Goal: Transaction & Acquisition: Purchase product/service

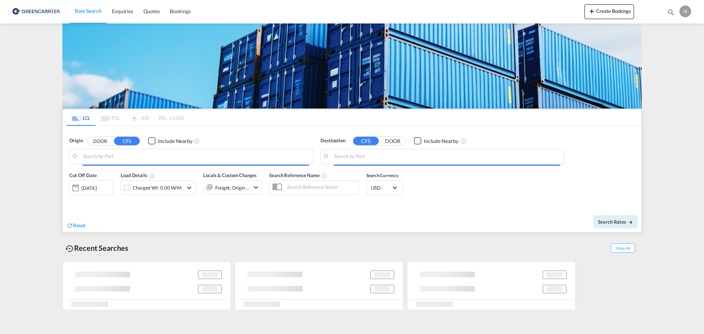
type input "DK-5700, [GEOGRAPHIC_DATA], [GEOGRAPHIC_DATA], [GEOGRAPHIC_DATA], [GEOGRAPHIC_D…"
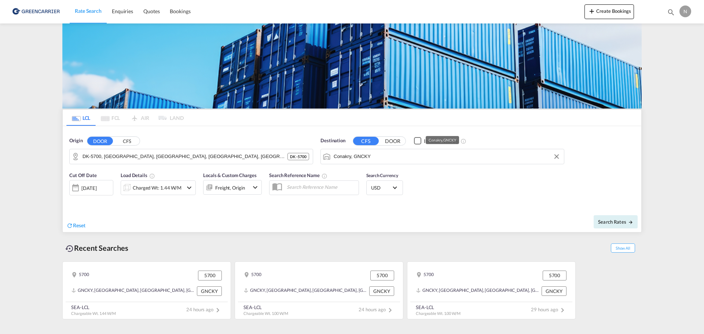
click at [379, 158] on input "Conakry, GNCKY" at bounding box center [447, 156] width 227 height 11
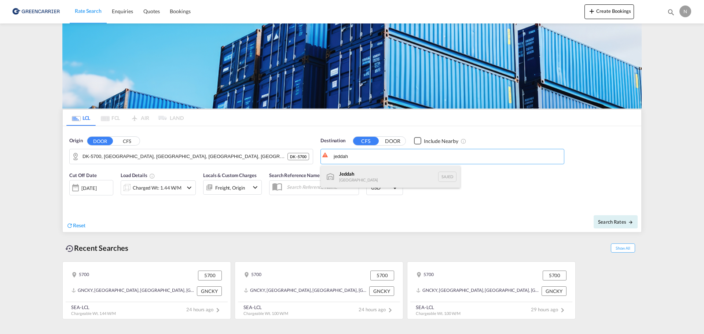
click at [351, 172] on div "Jeddah [GEOGRAPHIC_DATA] SAJED" at bounding box center [390, 177] width 139 height 22
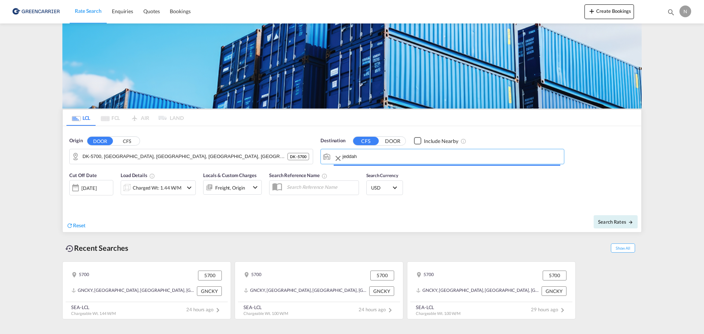
type input "Jeddah, SAJED"
click at [184, 190] on div "Charged Wt: 1.44 W/M" at bounding box center [158, 187] width 75 height 15
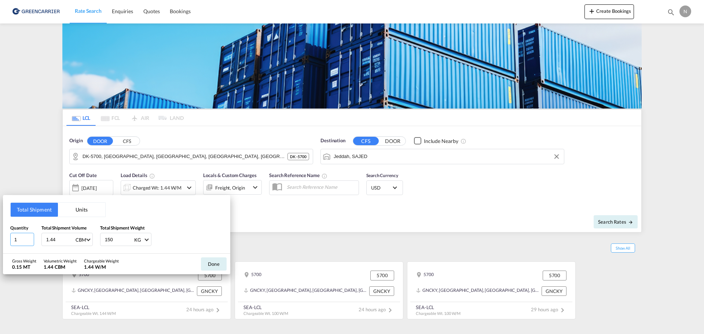
drag, startPoint x: 21, startPoint y: 242, endPoint x: -5, endPoint y: 242, distance: 25.7
click at [0, 242] on html "Rate Search Enquiries Quotes Bookings Rate Search Enquiries" at bounding box center [352, 167] width 704 height 334
type input "10"
drag, startPoint x: 56, startPoint y: 242, endPoint x: 9, endPoint y: 239, distance: 47.4
click at [9, 239] on div "Total Shipment Units Quantity 10 Total Shipment Volume 1.44 CBM CBM CFT Total S…" at bounding box center [116, 224] width 227 height 59
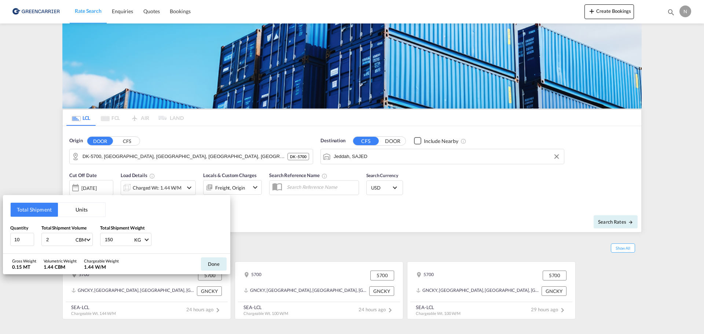
type input "29"
type input "27"
type input "27.29"
drag, startPoint x: 115, startPoint y: 239, endPoint x: 82, endPoint y: 240, distance: 33.0
click at [82, 240] on div "Quantity 10 Total Shipment Volume 27.29 CBM CBM CFT Total Shipment Weight 150 K…" at bounding box center [116, 235] width 213 height 22
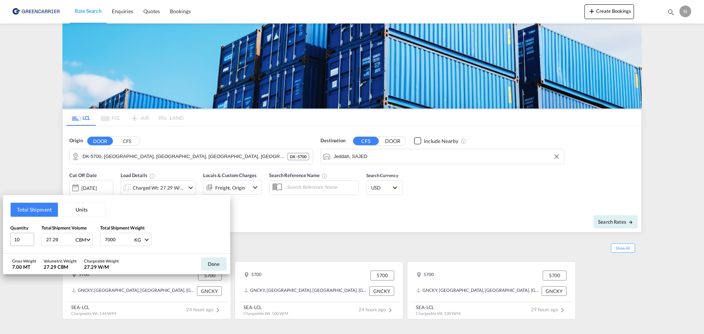
type input "7000"
click at [30, 241] on input "9" at bounding box center [22, 239] width 24 height 13
type input "8"
click at [30, 241] on input "8" at bounding box center [22, 239] width 24 height 13
click at [213, 264] on button "Done" at bounding box center [214, 263] width 26 height 13
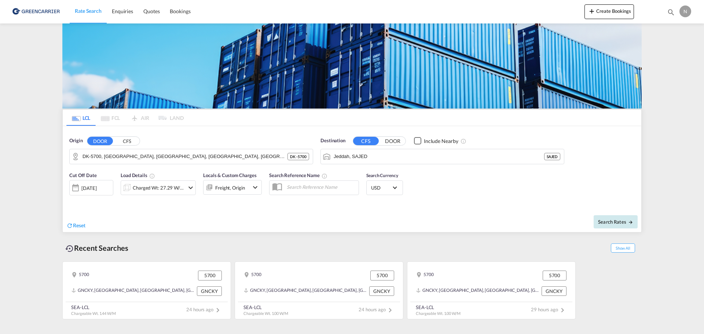
click at [615, 219] on span "Search Rates" at bounding box center [615, 222] width 35 height 6
type input "5700 to SAJED / [DATE]"
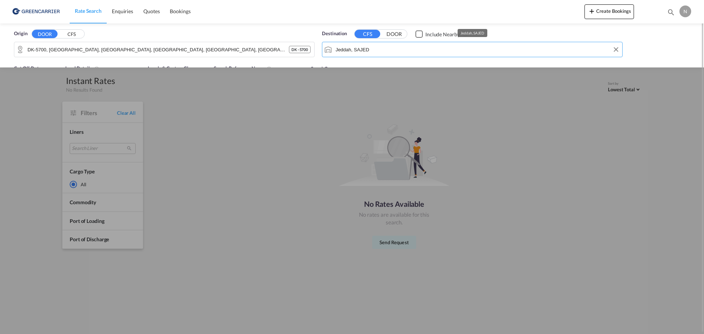
click at [378, 52] on input "Jeddah, SAJED" at bounding box center [477, 49] width 283 height 11
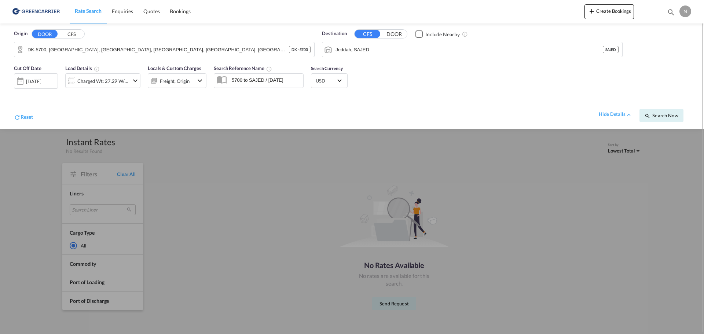
click at [133, 81] on md-icon "icon-chevron-down" at bounding box center [135, 80] width 9 height 9
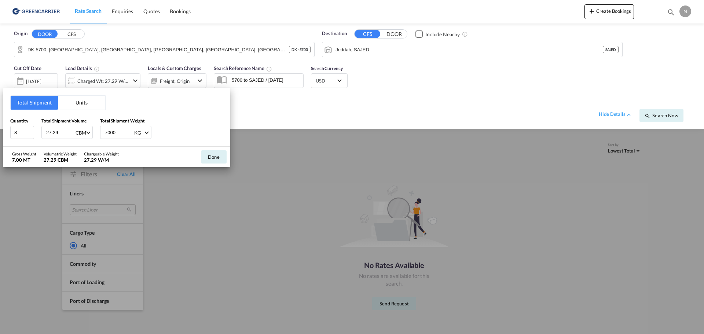
drag, startPoint x: 58, startPoint y: 133, endPoint x: 1, endPoint y: 134, distance: 56.8
click at [6, 134] on div "Total Shipment Units Quantity 8 Total Shipment Volume 27.29 CBM CBM CFT Total S…" at bounding box center [116, 117] width 227 height 59
type input "15"
click at [213, 160] on button "Done" at bounding box center [214, 156] width 26 height 13
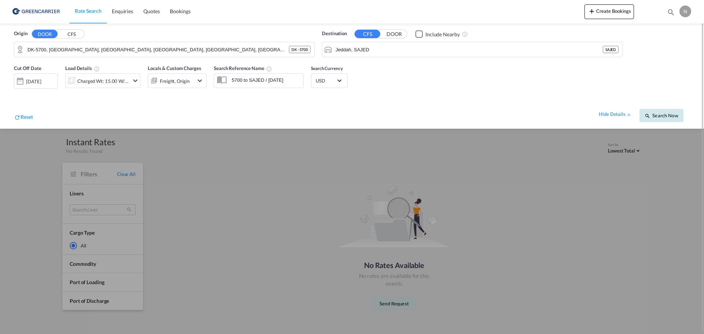
click at [652, 114] on span "Search Now" at bounding box center [661, 116] width 33 height 6
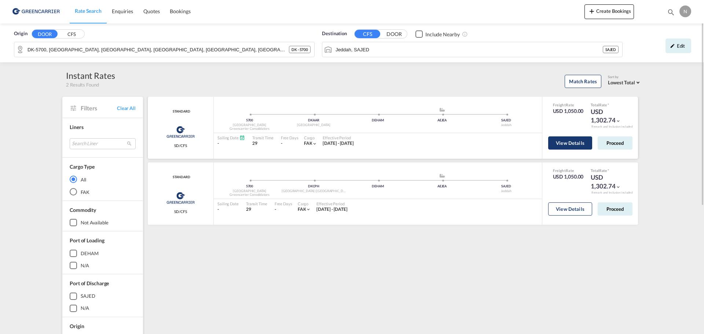
click at [566, 142] on button "View Details" at bounding box center [570, 142] width 44 height 13
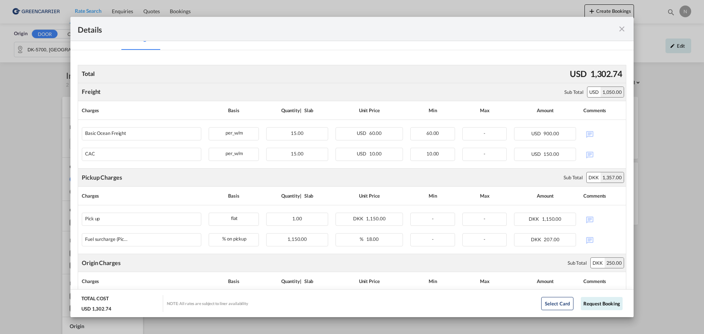
scroll to position [131, 0]
